Goal: Find specific page/section: Find specific page/section

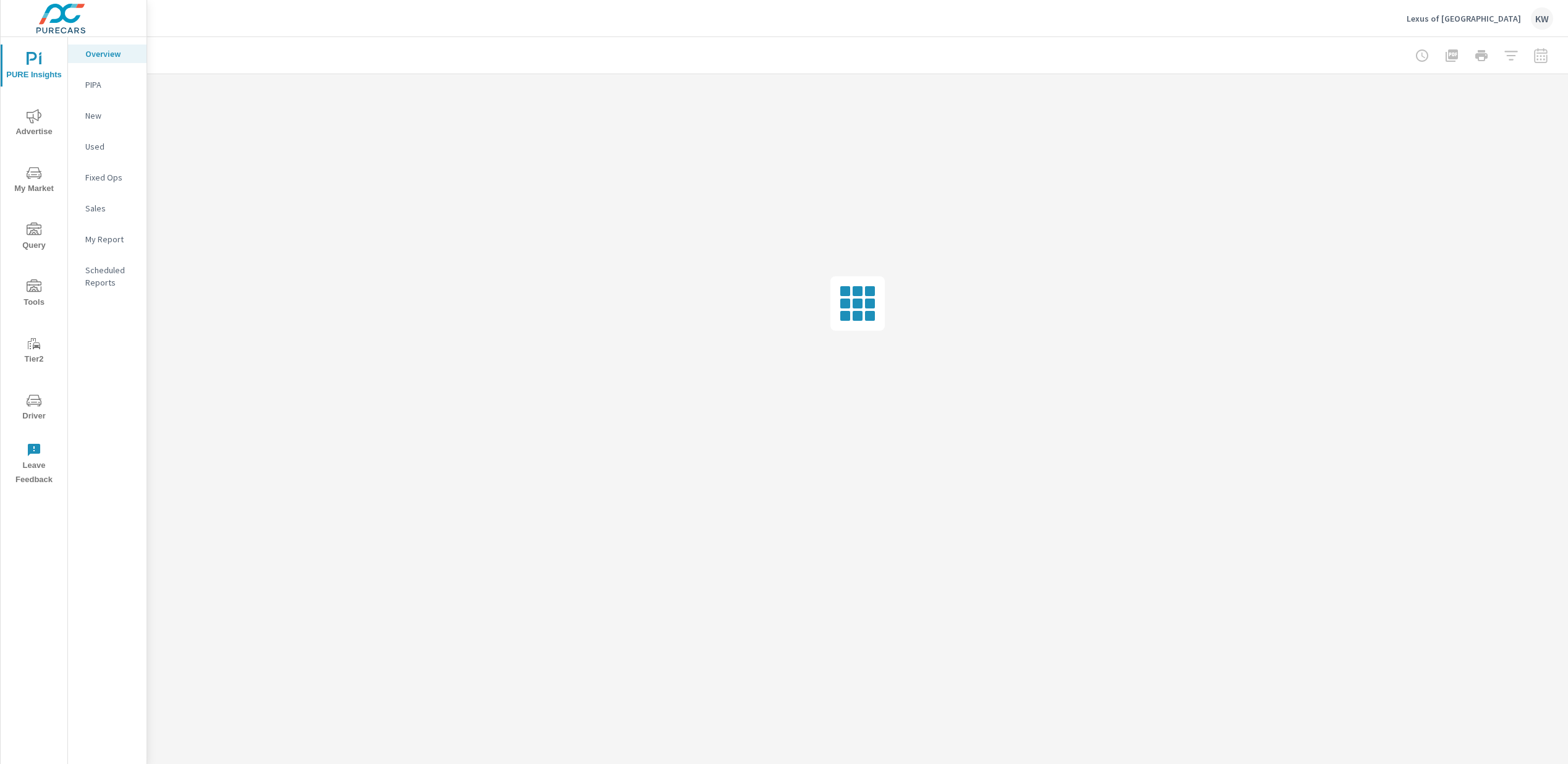
click at [29, 415] on span "Driver" at bounding box center [34, 409] width 59 height 31
click at [36, 413] on span "Driver" at bounding box center [34, 409] width 59 height 31
click at [33, 409] on span "Driver" at bounding box center [34, 409] width 59 height 31
click at [35, 470] on span "Driver" at bounding box center [34, 466] width 59 height 31
